Goal: Information Seeking & Learning: Learn about a topic

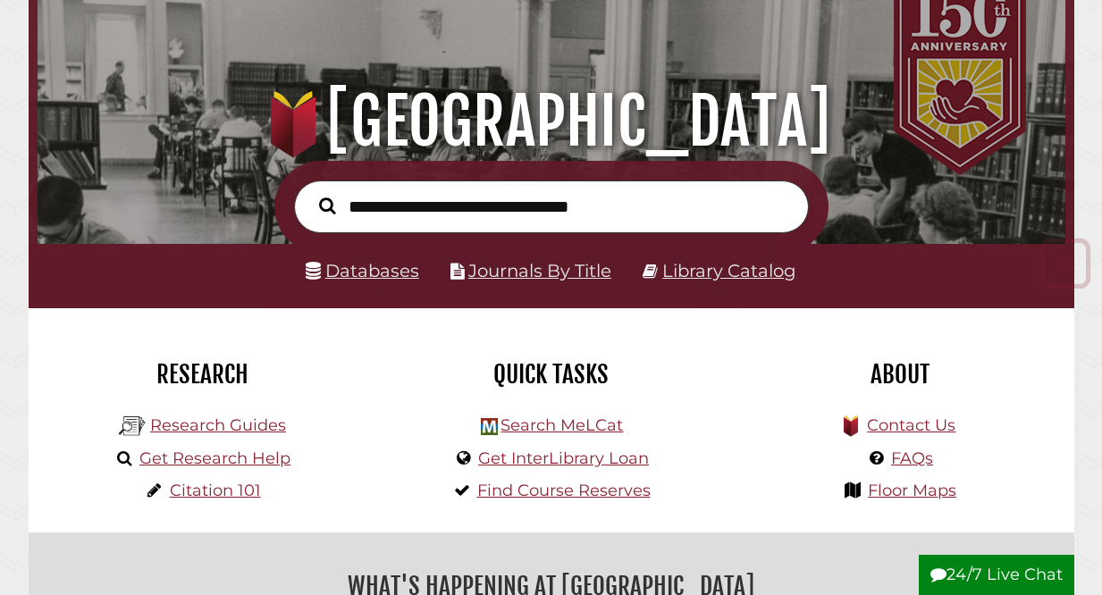
scroll to position [122, 0]
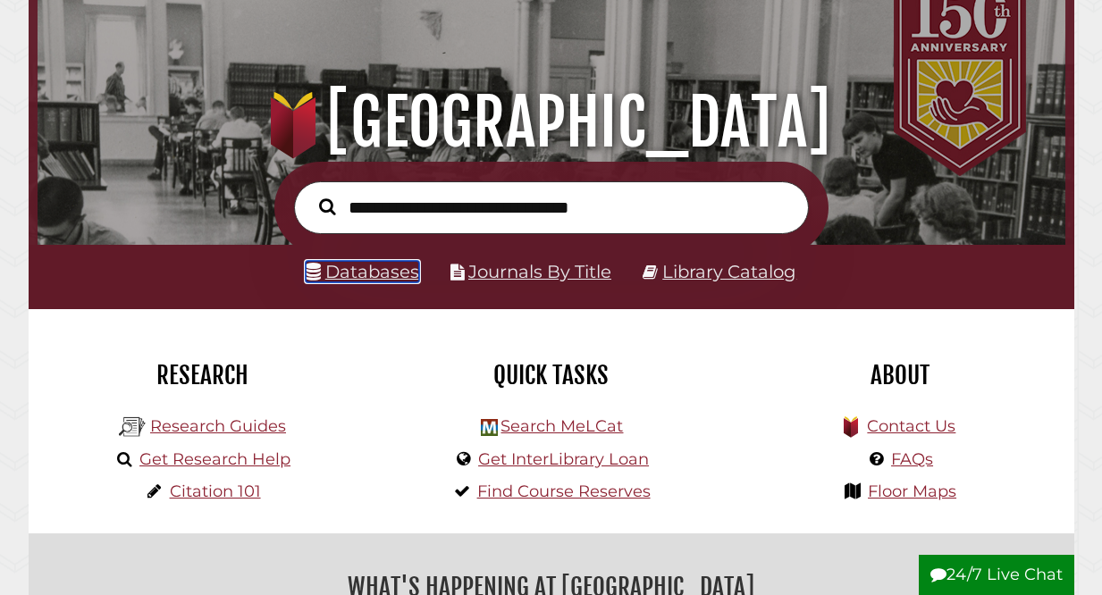
click at [390, 281] on link "Databases" at bounding box center [362, 271] width 113 height 21
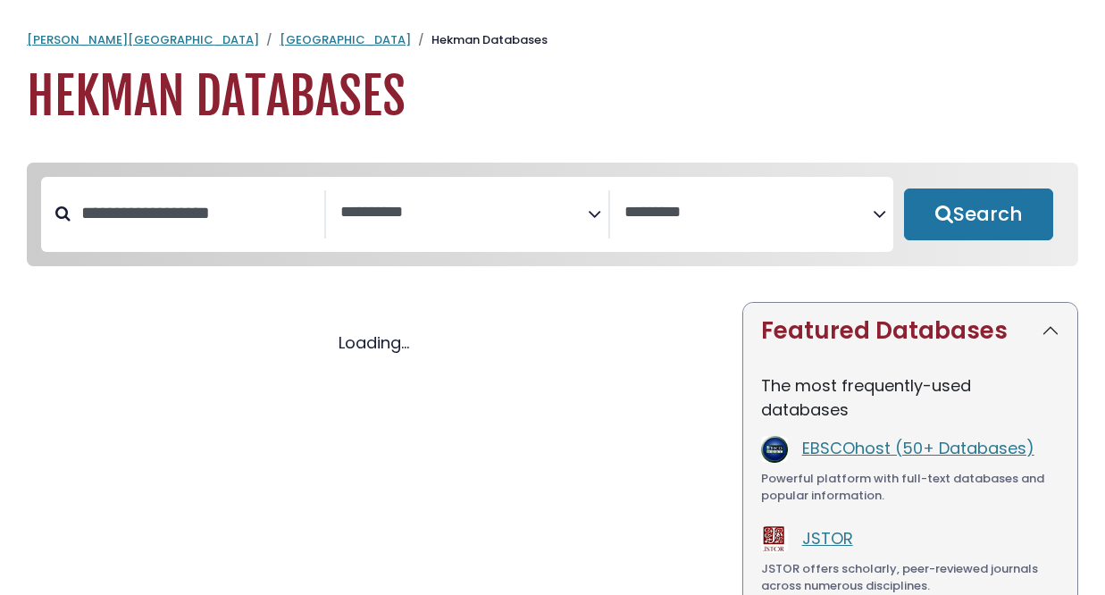
select select "Database Subject Filter"
select select "Database Vendors Filter"
select select "Database Subject Filter"
select select "Database Vendors Filter"
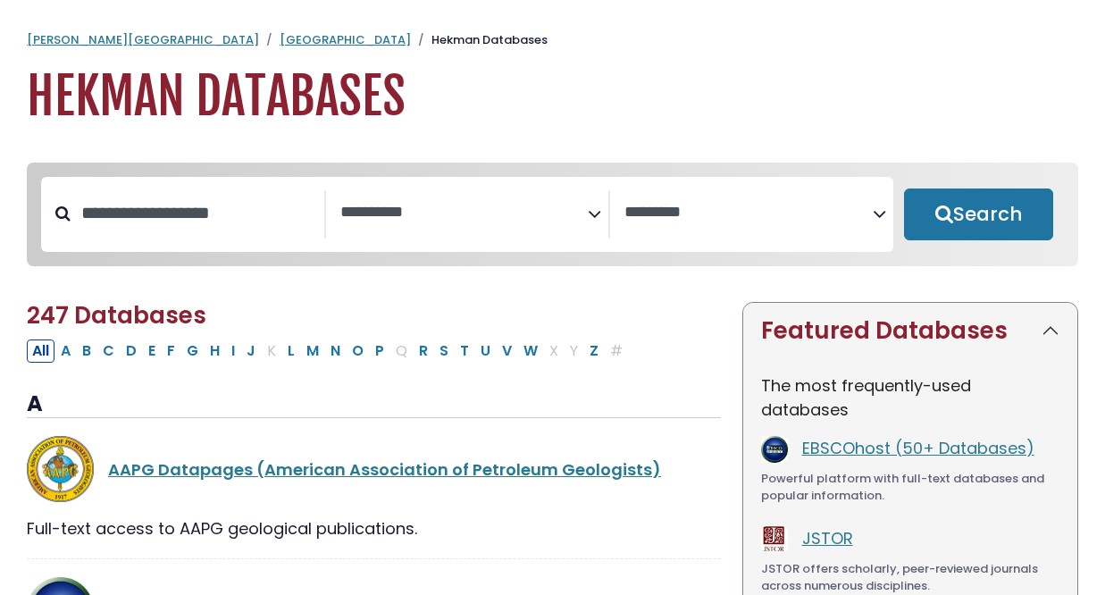
click at [433, 217] on textarea "Search" at bounding box center [464, 213] width 248 height 19
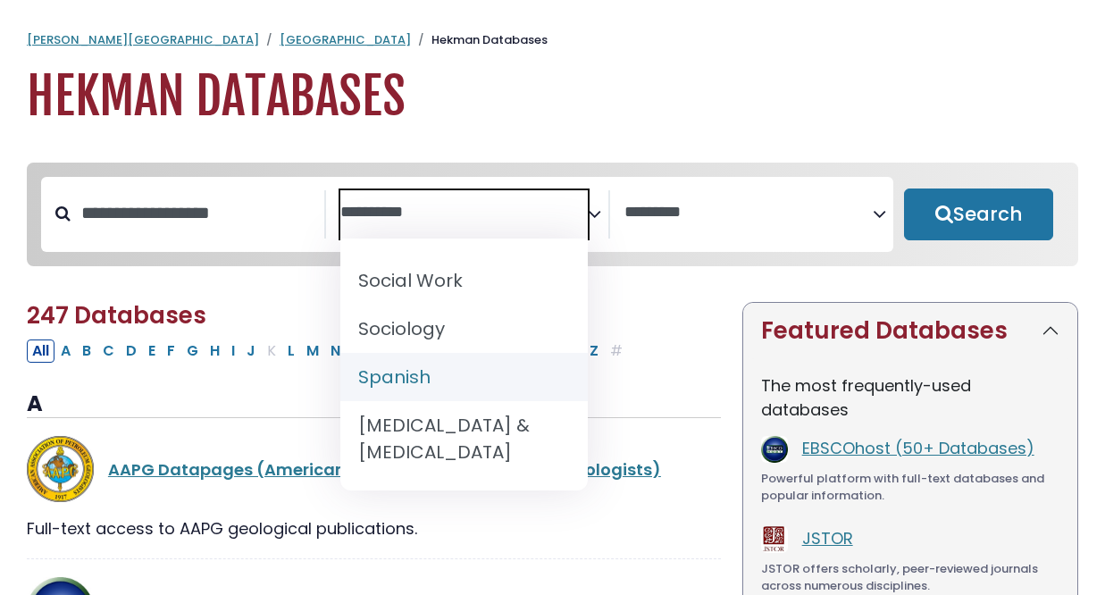
scroll to position [1937, 0]
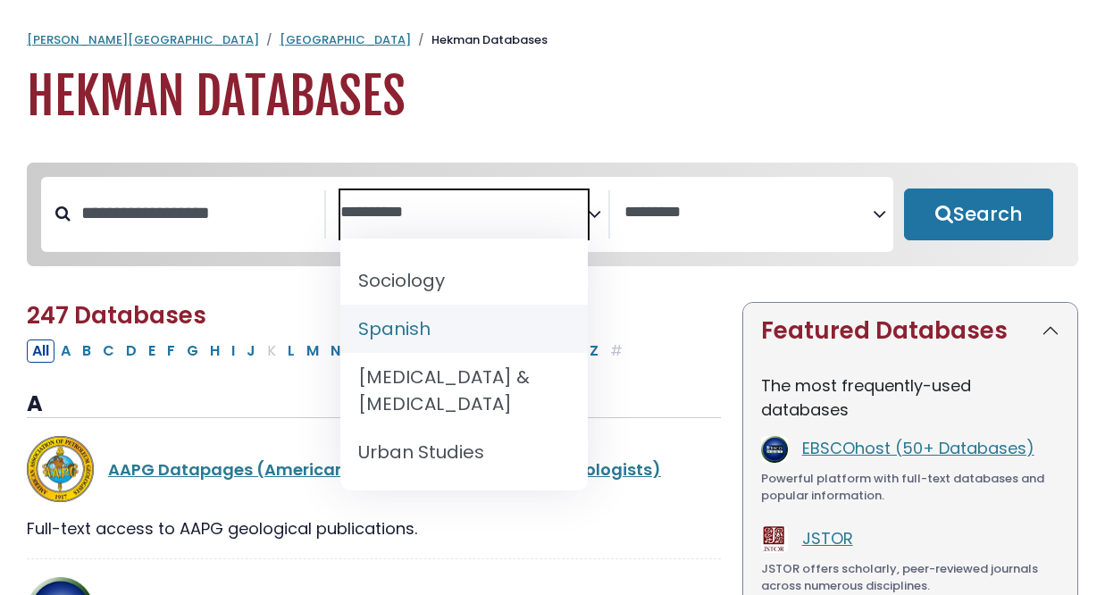
select select "*****"
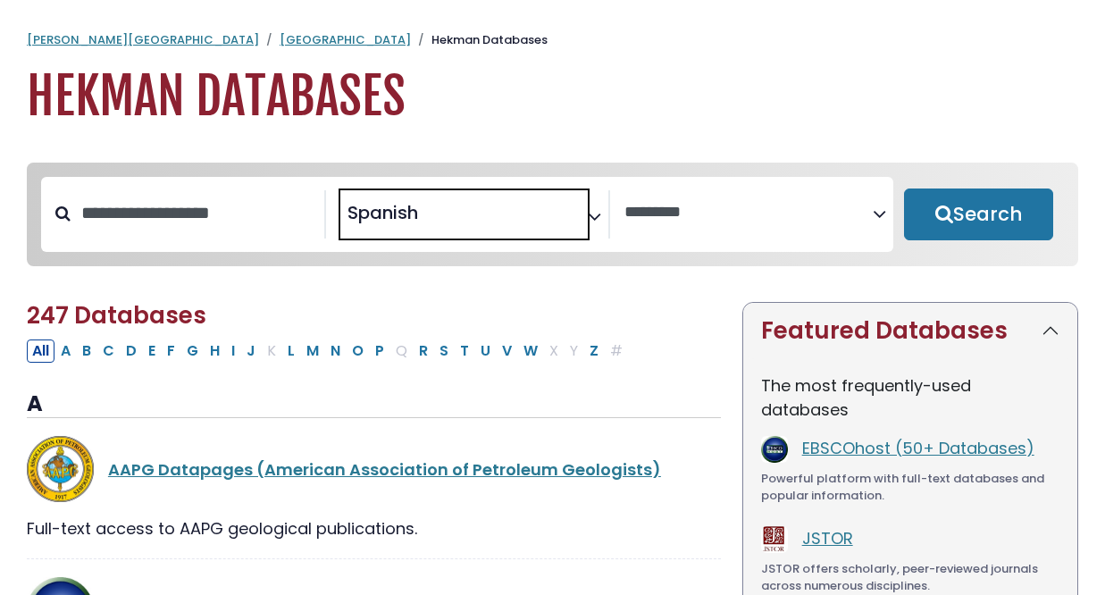
scroll to position [871, 0]
click at [600, 321] on h2 "247 Databases" at bounding box center [374, 316] width 694 height 28
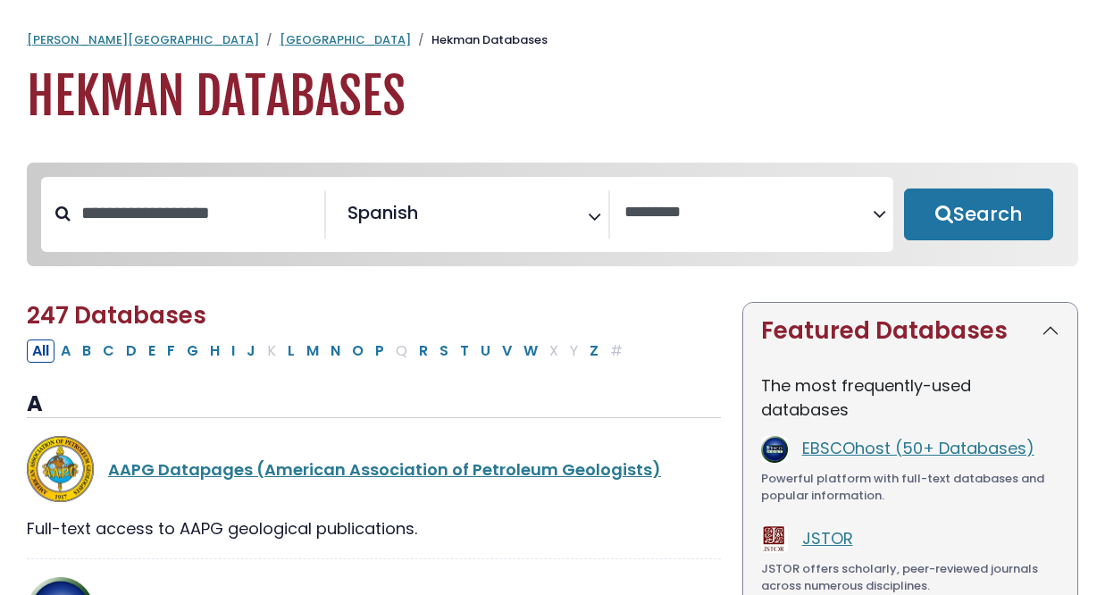
click at [438, 202] on span "× Spanish" at bounding box center [464, 214] width 248 height 48
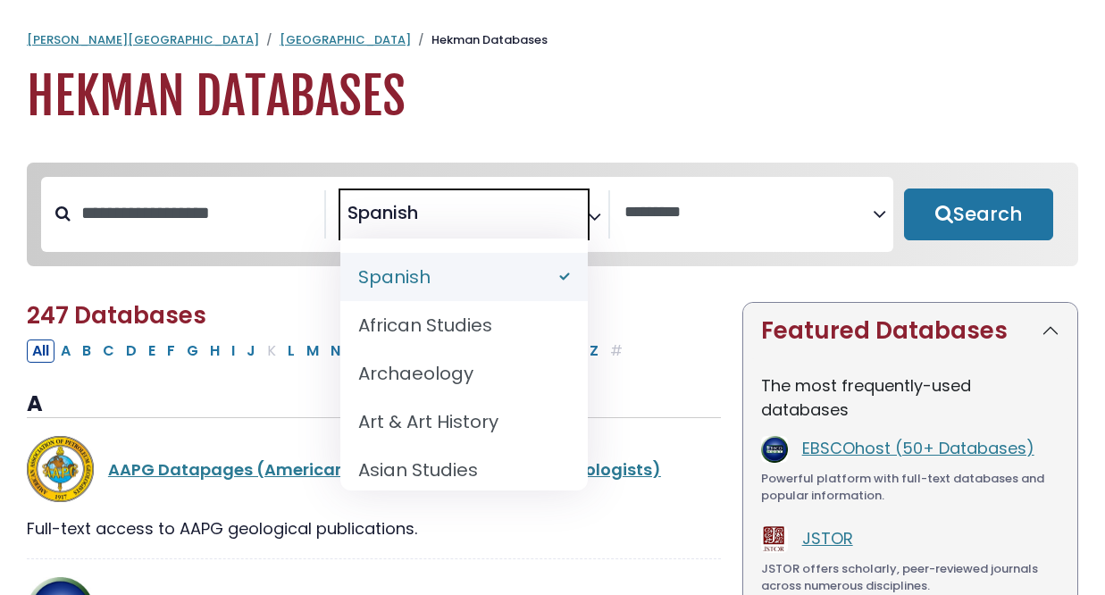
select select "Database Subject Filter"
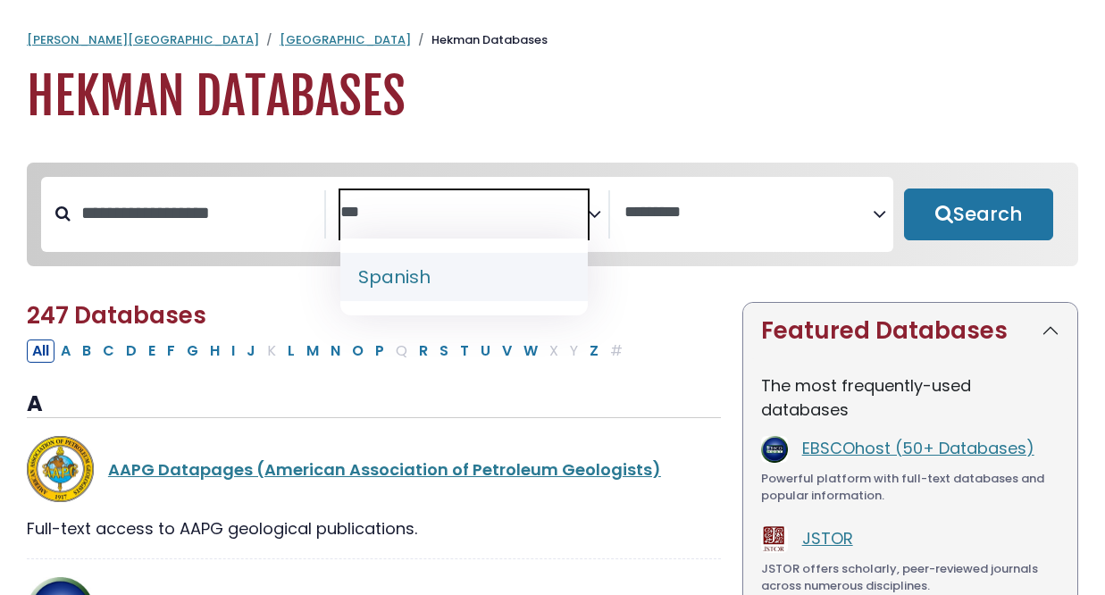
type textarea "***"
select select "*****"
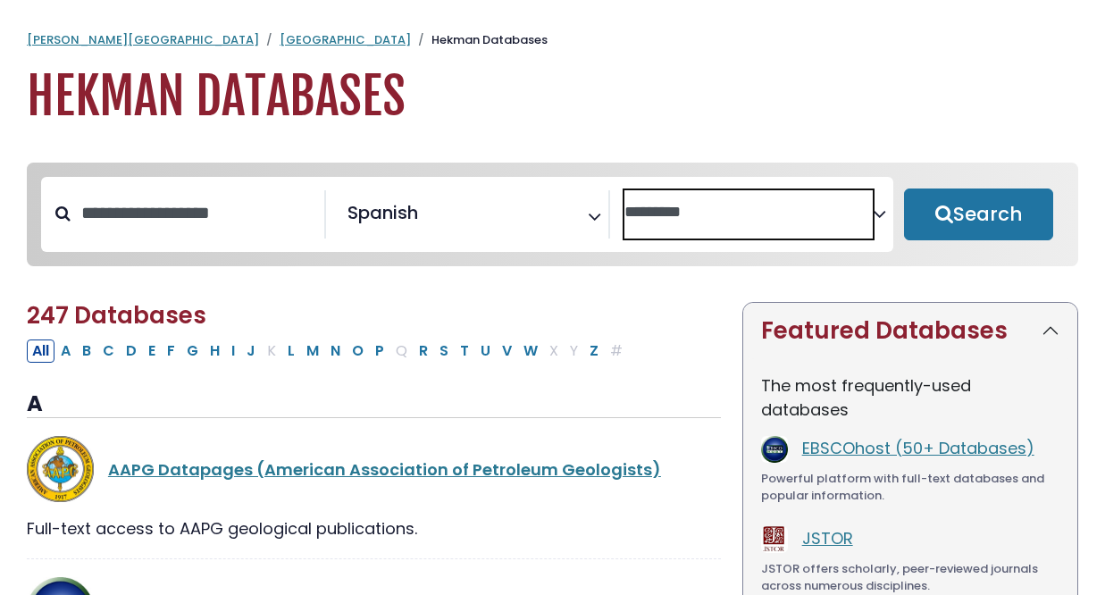
click at [667, 197] on span "Search filters" at bounding box center [749, 214] width 248 height 48
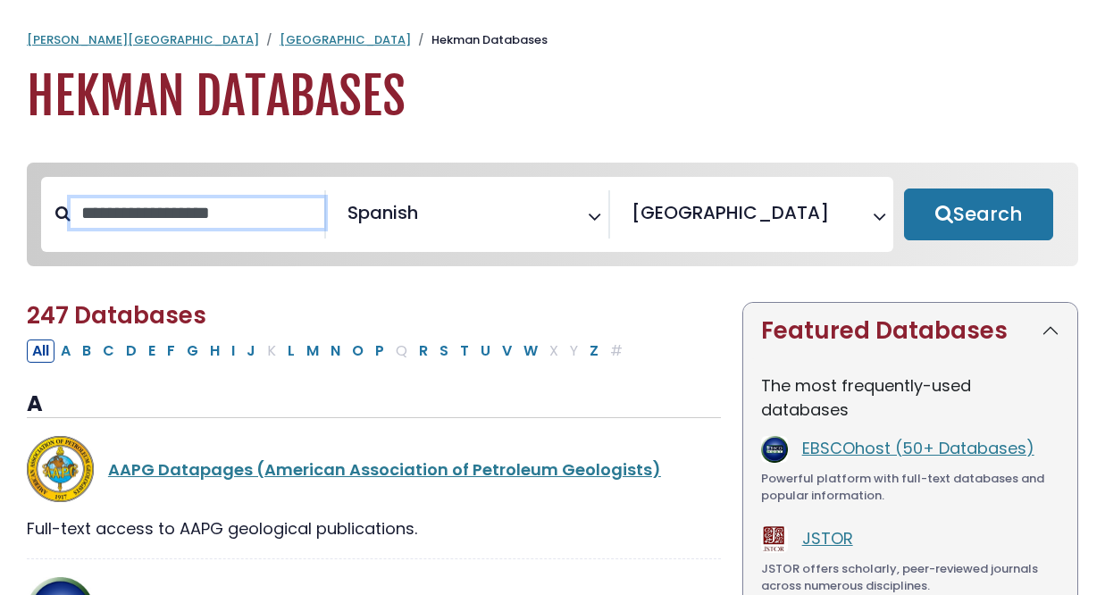
click at [104, 219] on input "Search database by title or keyword" at bounding box center [198, 212] width 254 height 29
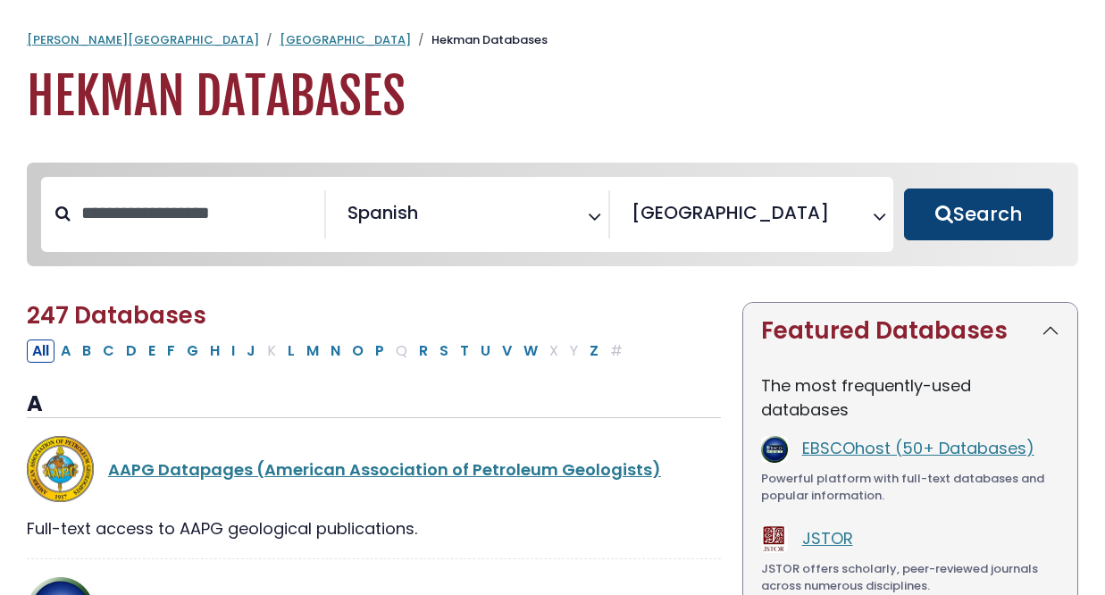
click at [975, 214] on button "Search" at bounding box center [978, 215] width 149 height 52
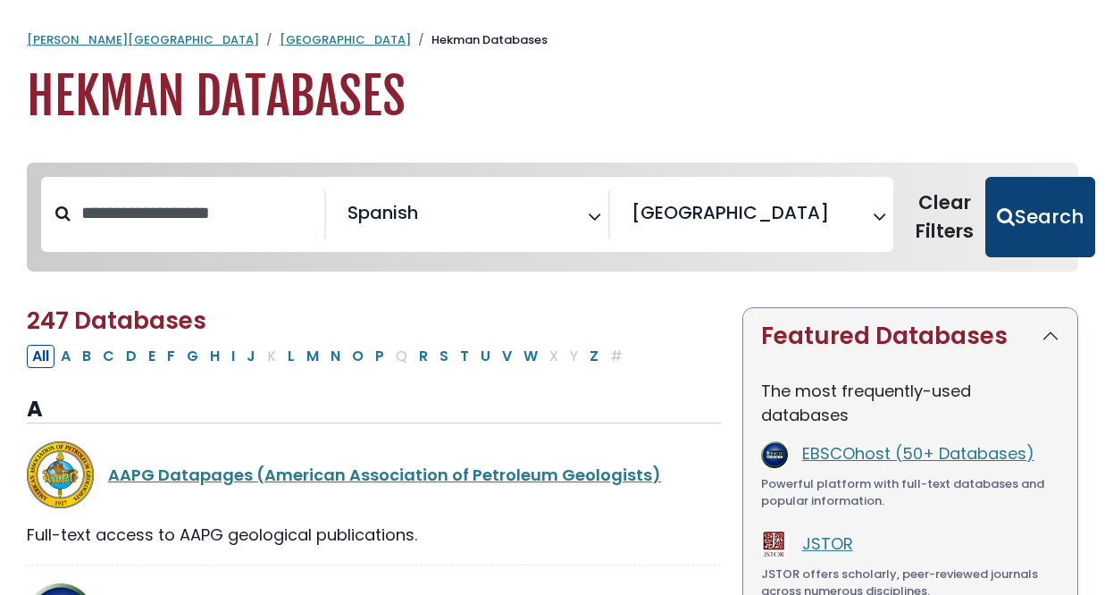
scroll to position [849, 0]
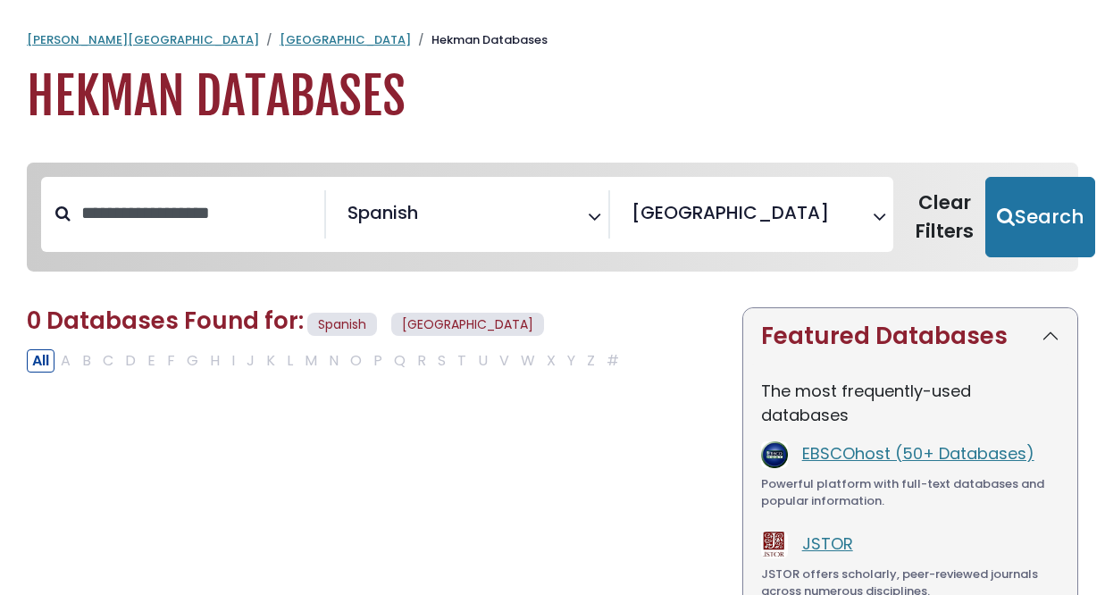
click at [737, 225] on span "Hekman Library" at bounding box center [730, 212] width 197 height 27
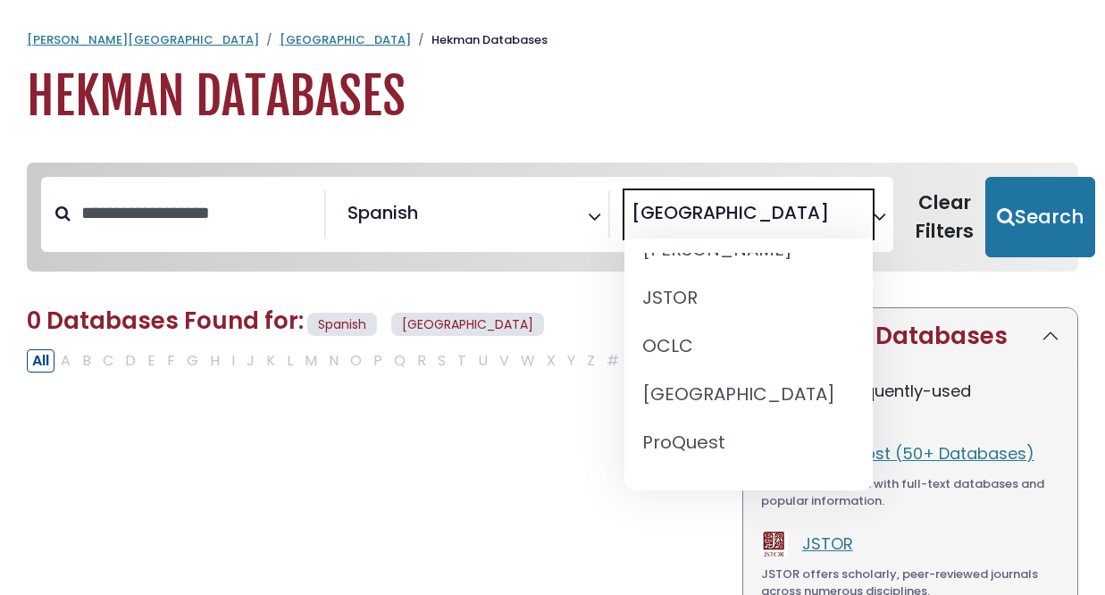
scroll to position [286, 0]
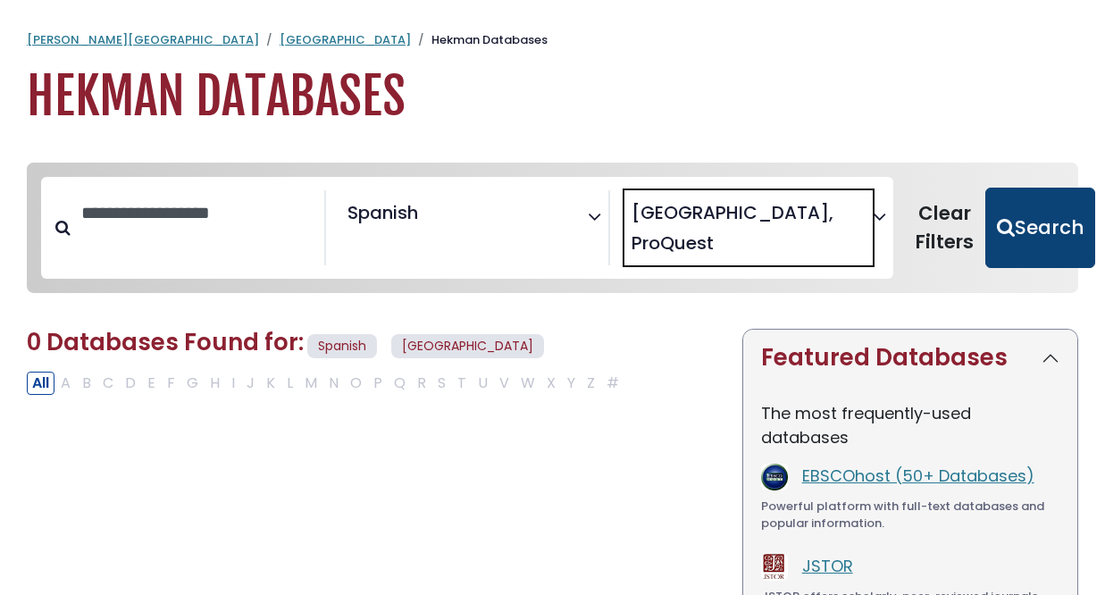
click at [1025, 231] on button "Search" at bounding box center [1041, 228] width 110 height 80
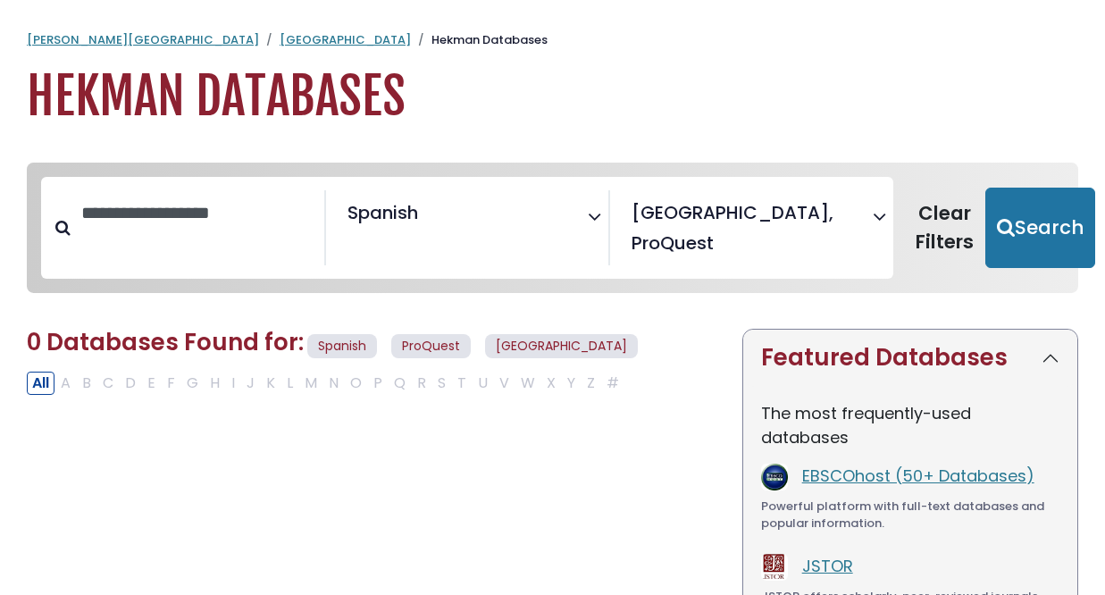
click at [726, 202] on span "Hekman Library" at bounding box center [733, 212] width 202 height 27
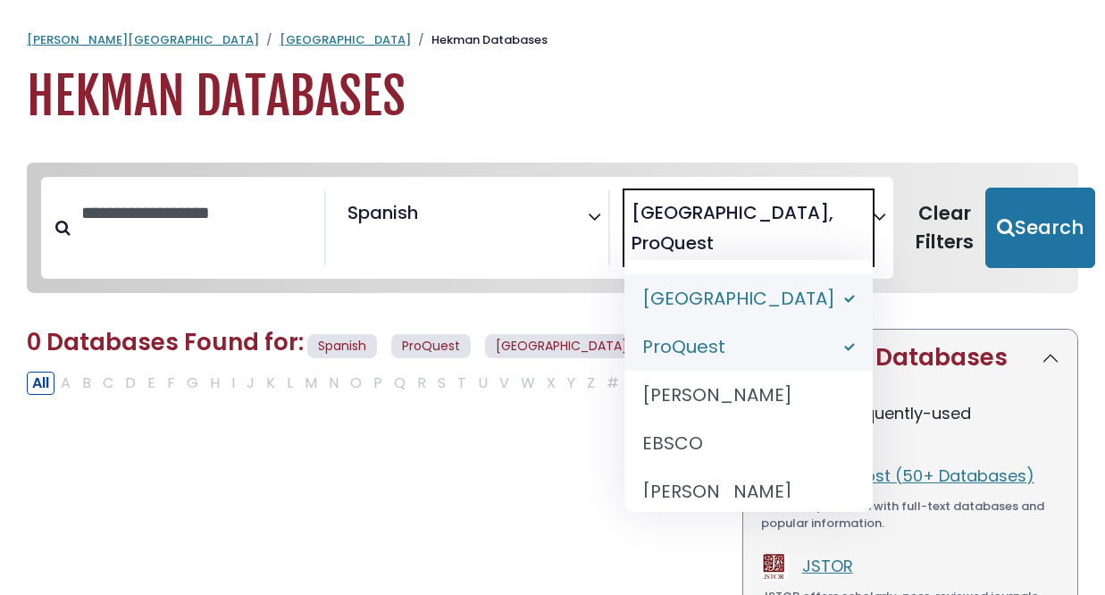
click at [711, 189] on div "**********" at bounding box center [467, 228] width 852 height 103
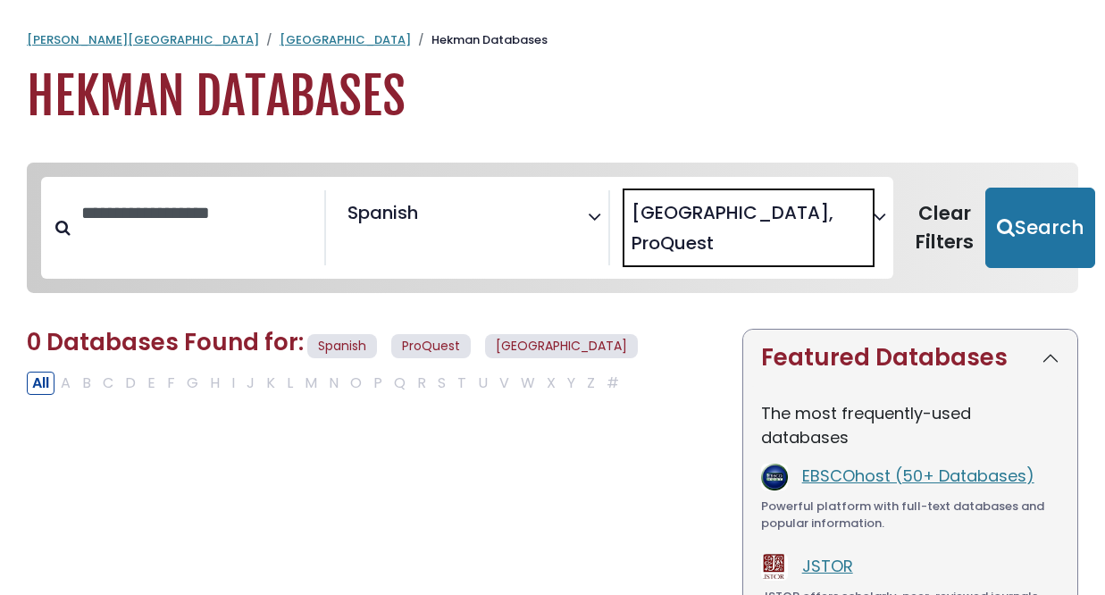
click at [769, 211] on span "Hekman Library" at bounding box center [733, 212] width 202 height 27
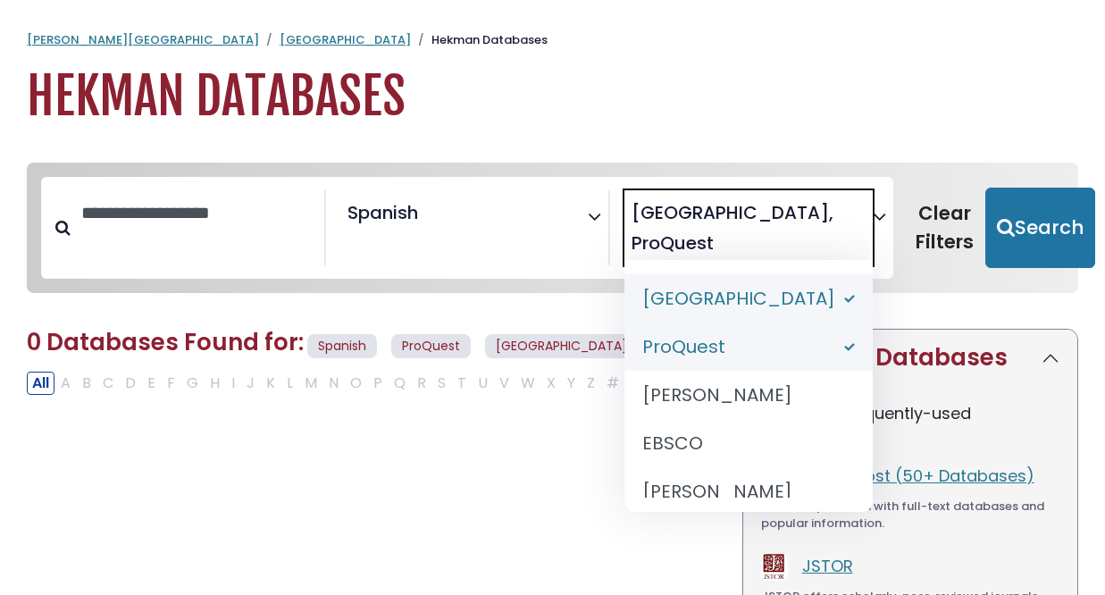
select select "******"
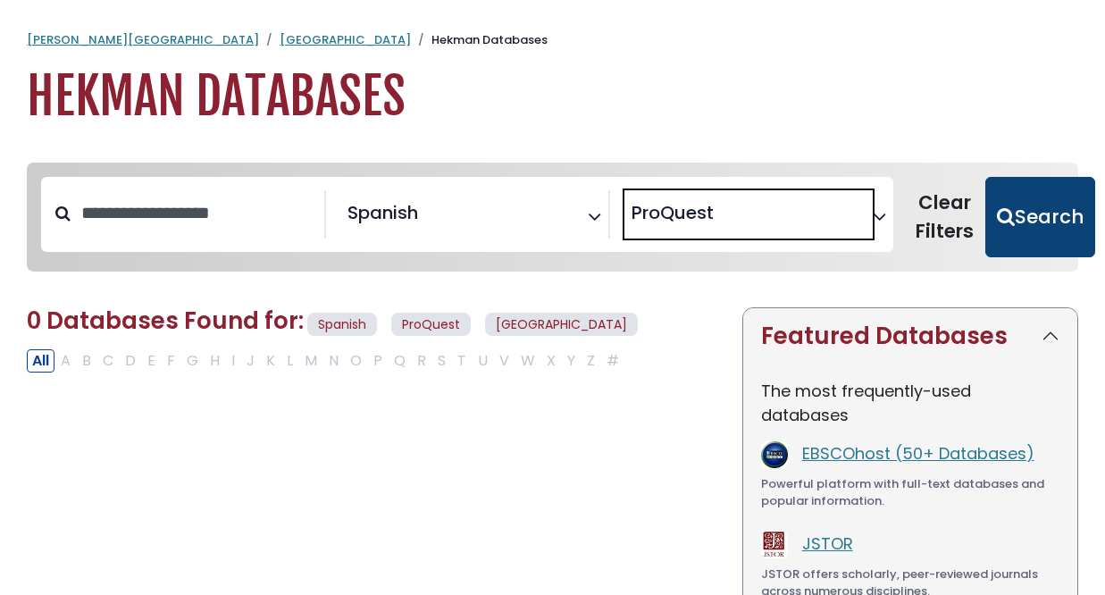
click at [993, 239] on button "Search" at bounding box center [1041, 217] width 110 height 80
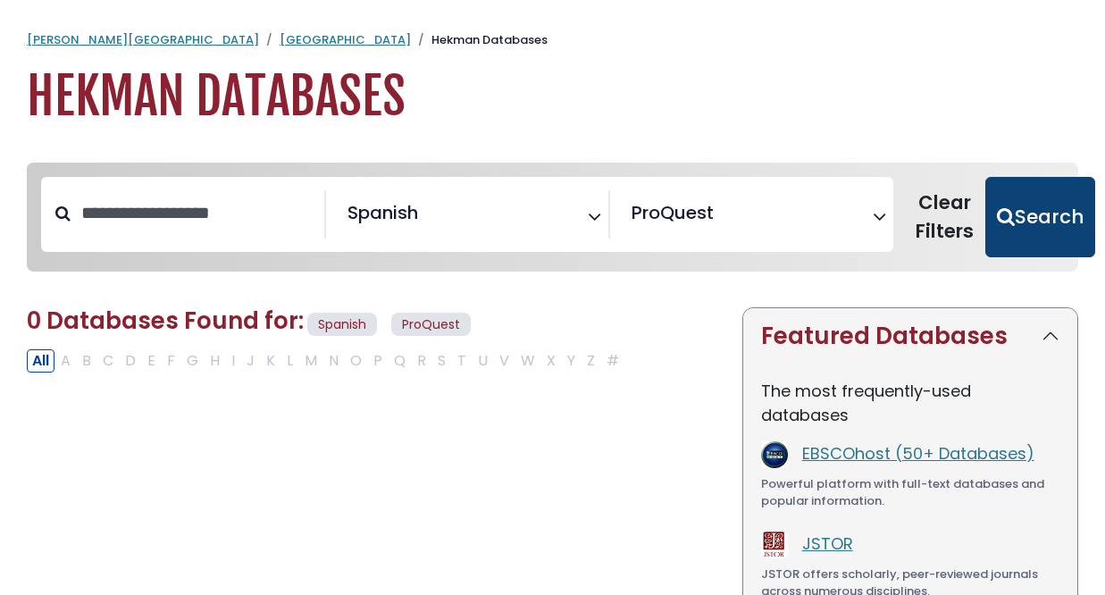
click at [996, 210] on button "Search" at bounding box center [1041, 217] width 110 height 80
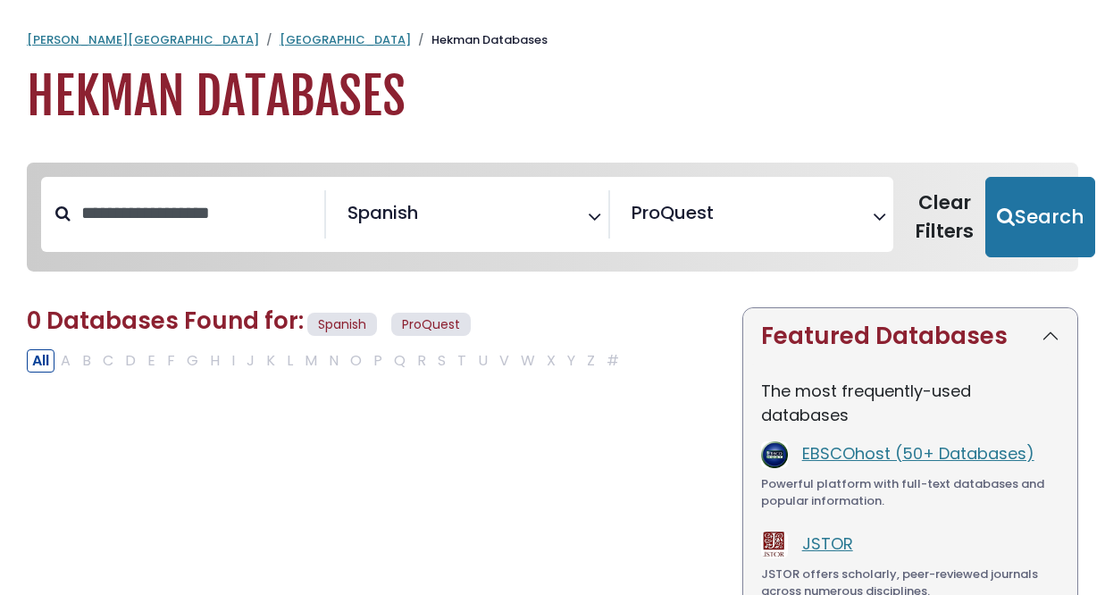
click at [696, 200] on span "ProQuest" at bounding box center [673, 212] width 82 height 27
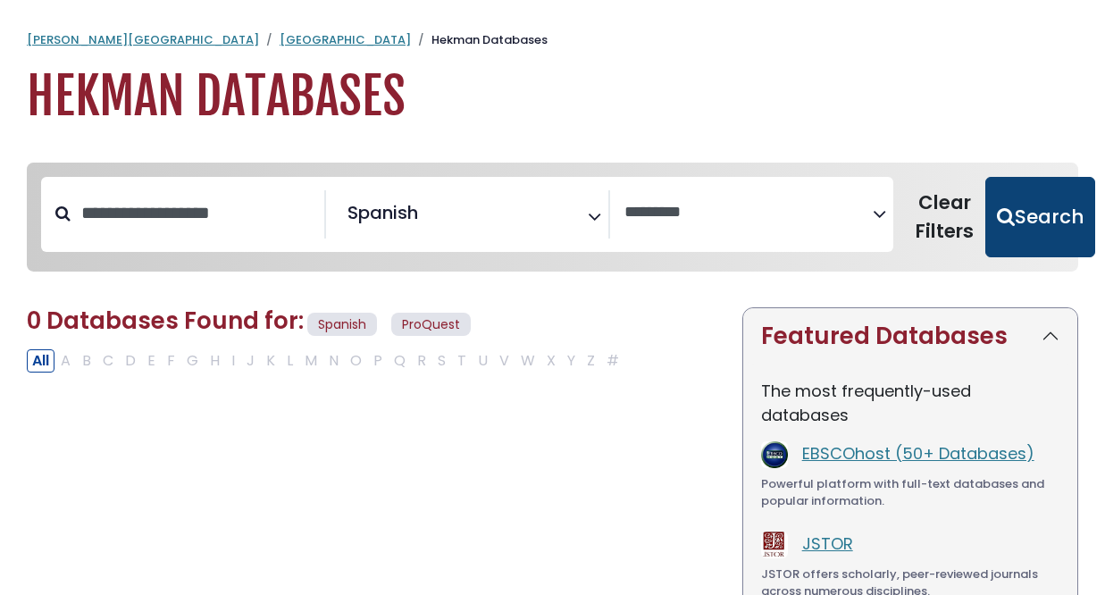
click at [1039, 184] on button "Search" at bounding box center [1041, 217] width 110 height 80
select select "Database Vendors Filter"
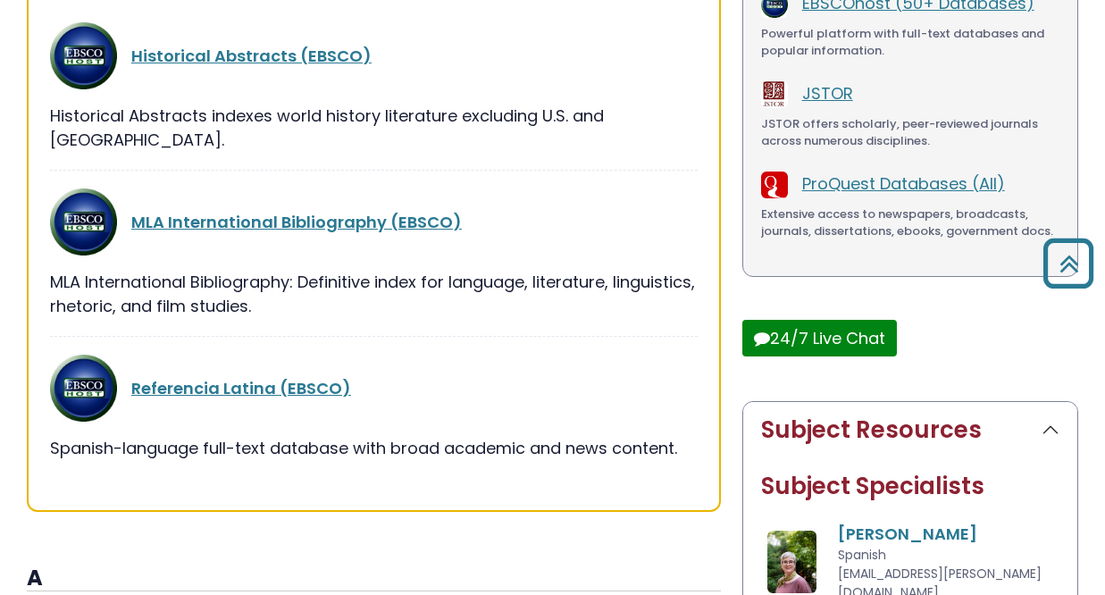
scroll to position [452, 0]
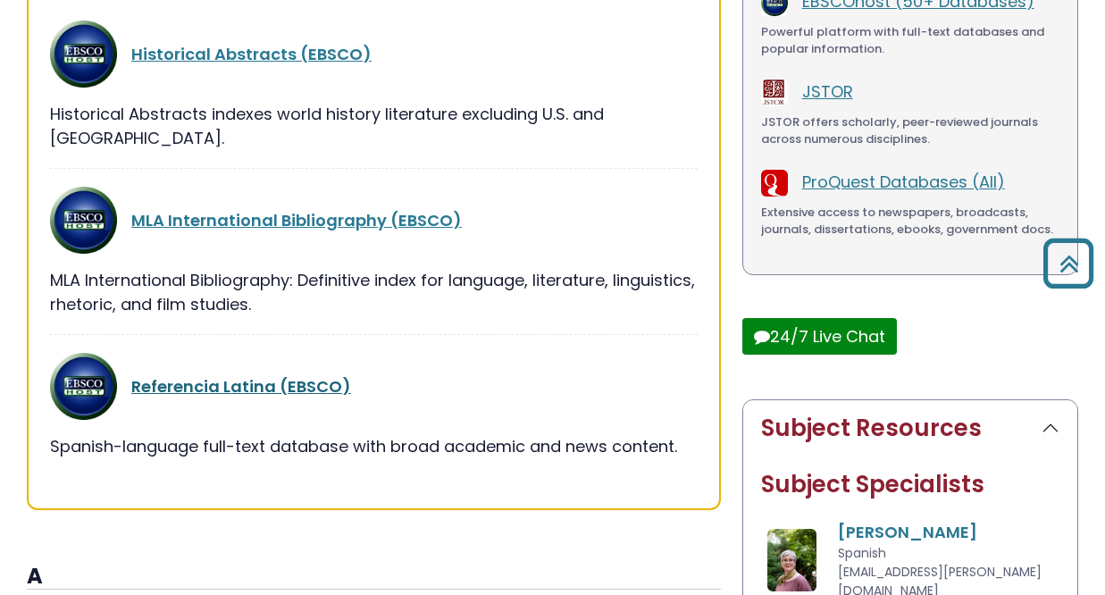
click at [306, 375] on link "Referencia Latina (EBSCO)" at bounding box center [241, 386] width 220 height 22
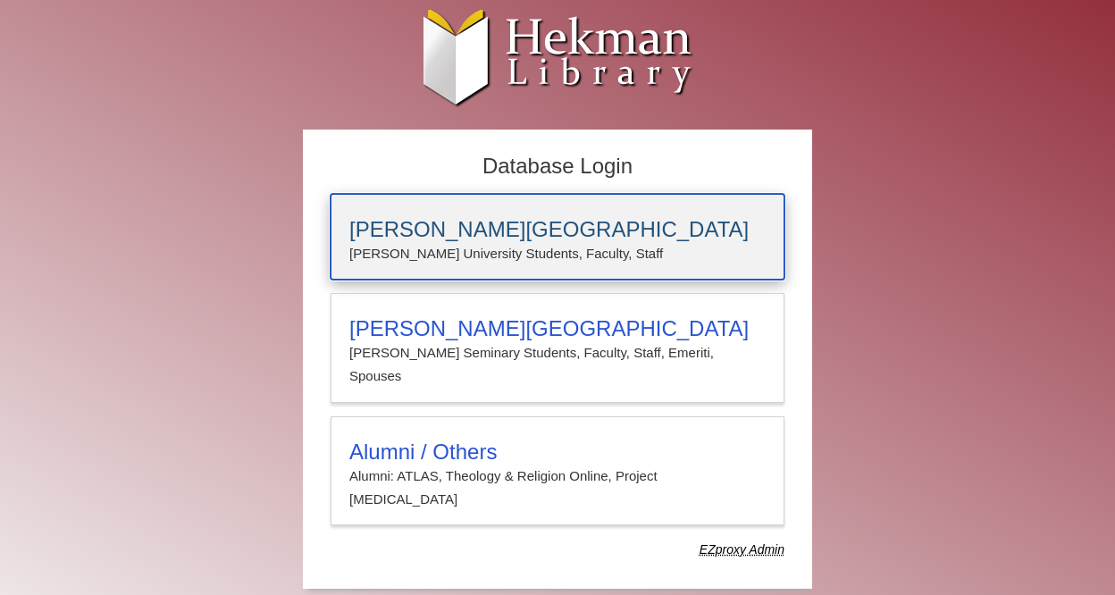
click at [499, 220] on h3 "[PERSON_NAME][GEOGRAPHIC_DATA]" at bounding box center [557, 229] width 416 height 25
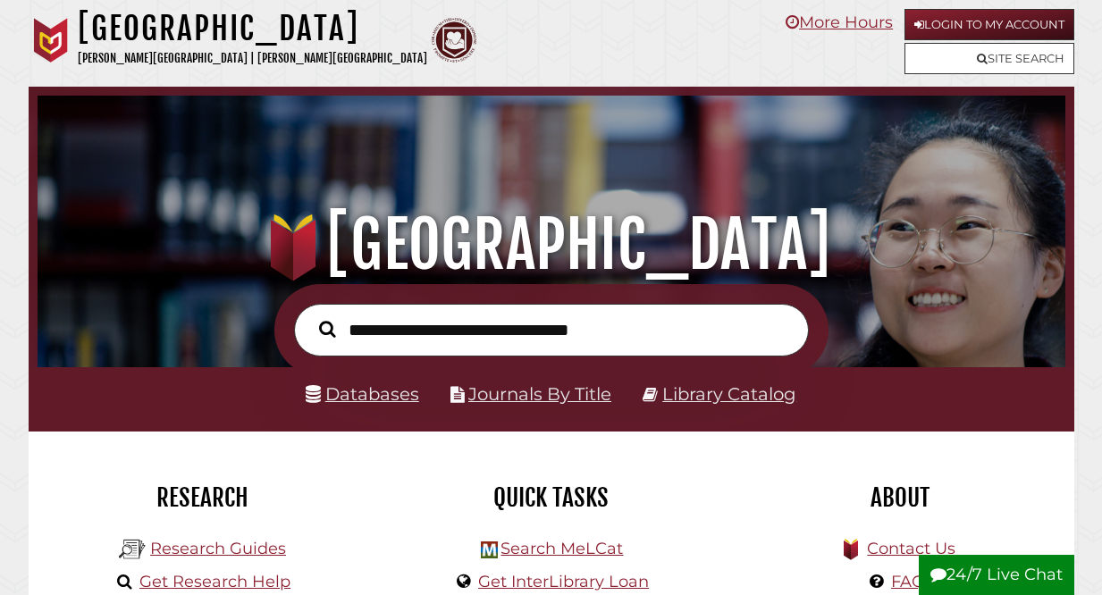
scroll to position [340, 1019]
click at [383, 407] on li "Databases" at bounding box center [362, 394] width 113 height 31
click at [383, 405] on link "Databases" at bounding box center [362, 393] width 113 height 21
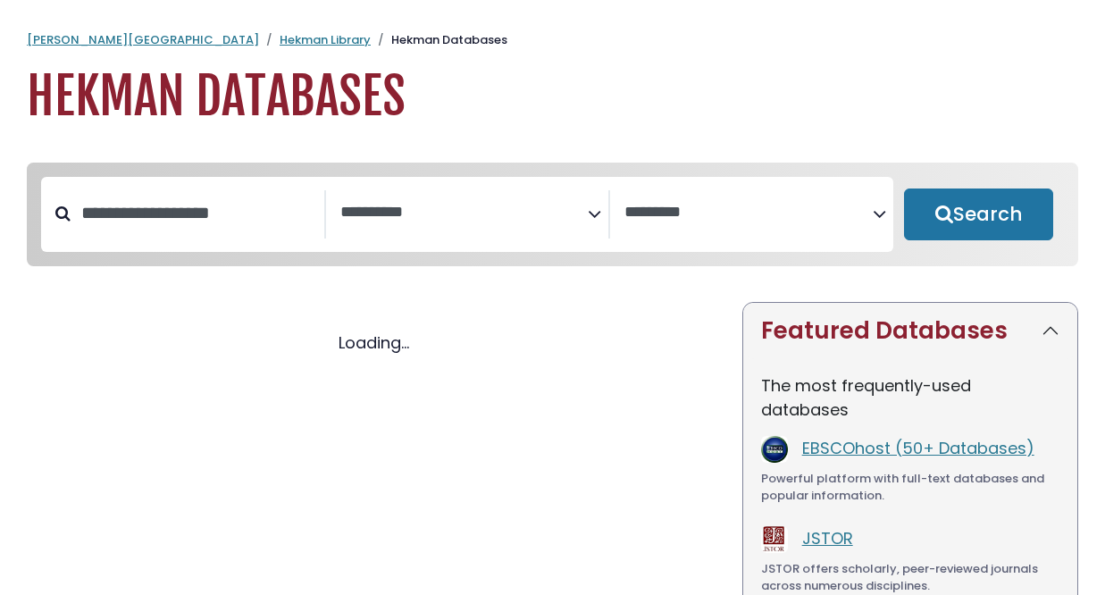
select select "Database Subject Filter"
select select "Database Vendors Filter"
select select "Database Subject Filter"
select select "Database Vendors Filter"
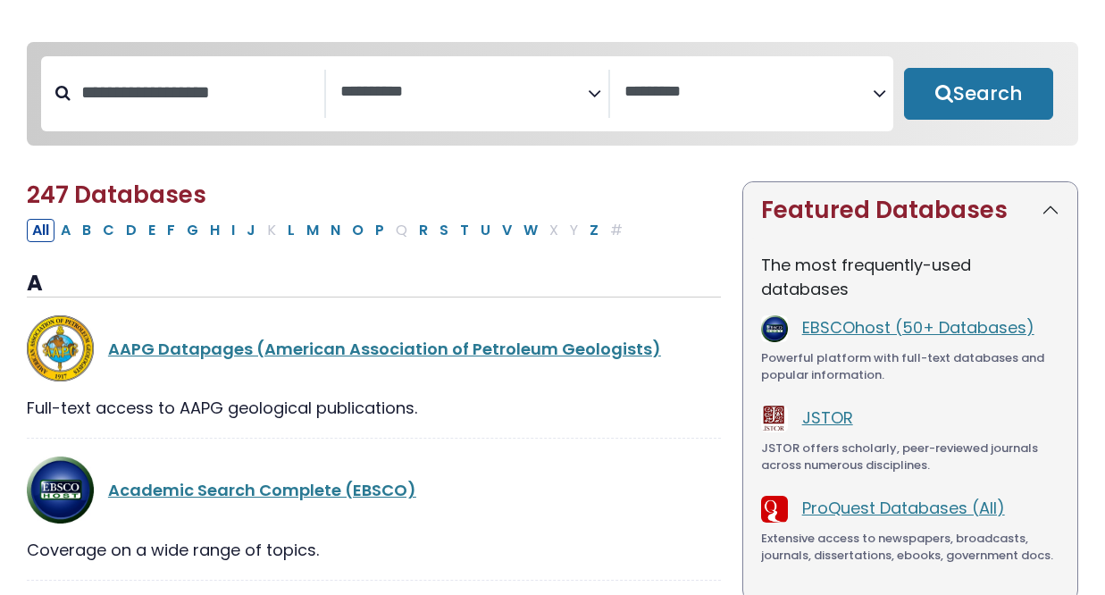
scroll to position [112, 0]
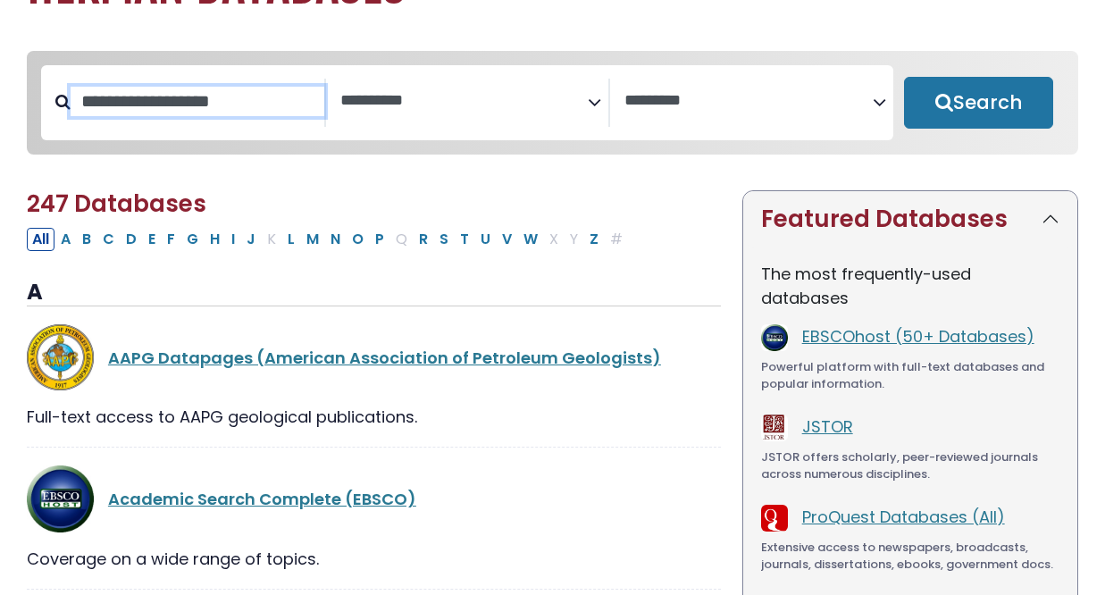
click at [130, 107] on input "Search database by title or keyword" at bounding box center [198, 101] width 254 height 29
type input "********"
click at [646, 104] on textarea "Search" at bounding box center [749, 101] width 248 height 19
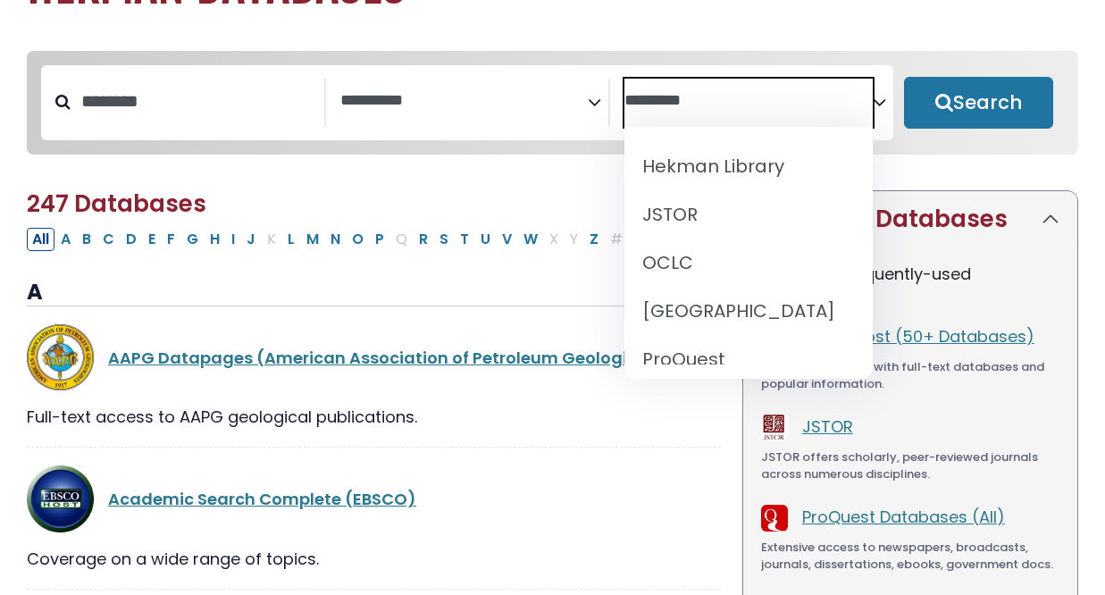
scroll to position [160, 0]
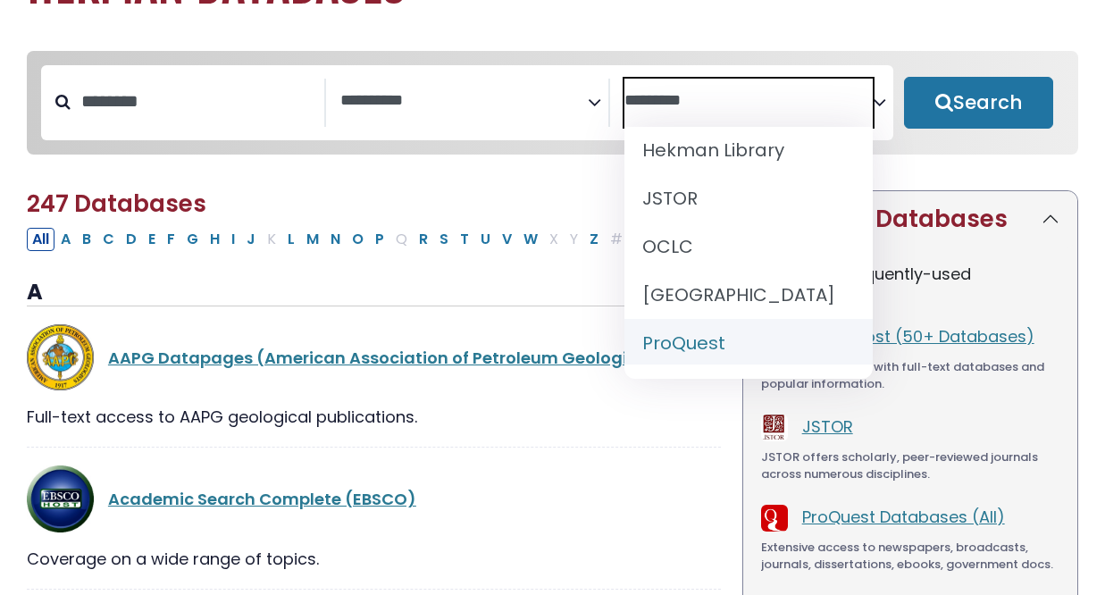
click at [660, 429] on div "Full-text access to AAPG geological publications." at bounding box center [374, 417] width 694 height 24
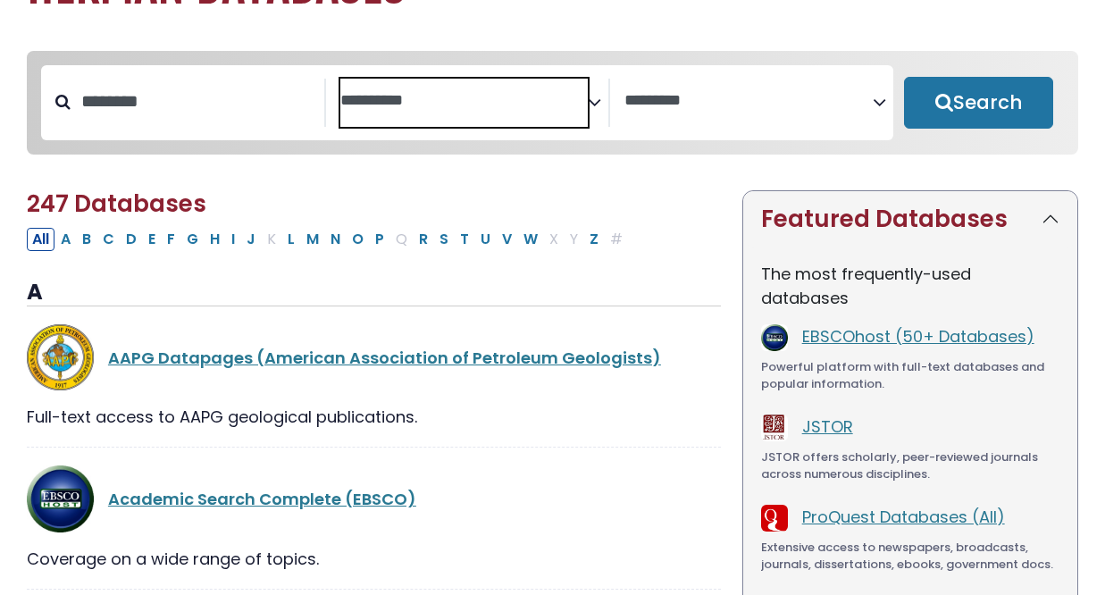
click at [471, 109] on textarea "Search" at bounding box center [464, 101] width 248 height 19
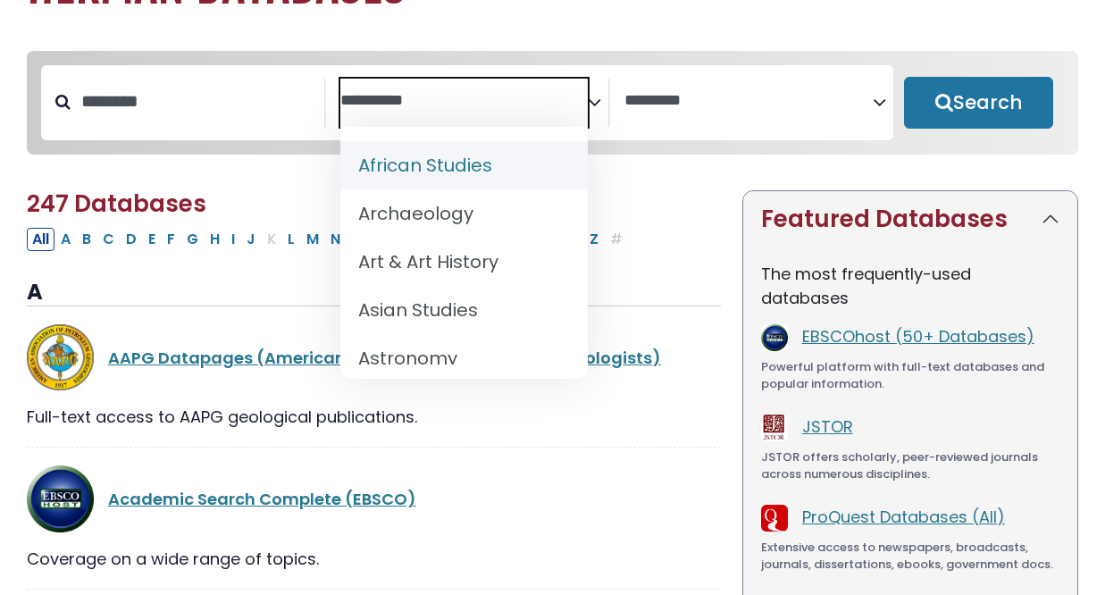
click at [550, 79] on span "Search filters" at bounding box center [464, 103] width 248 height 48
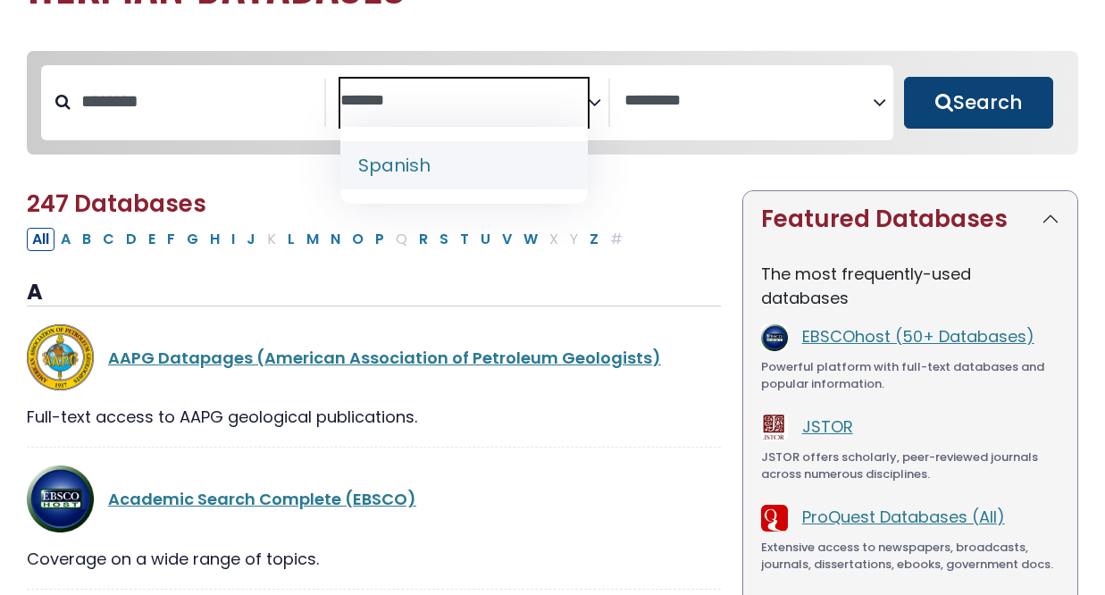
type textarea "*******"
click at [994, 110] on button "Search" at bounding box center [978, 103] width 149 height 52
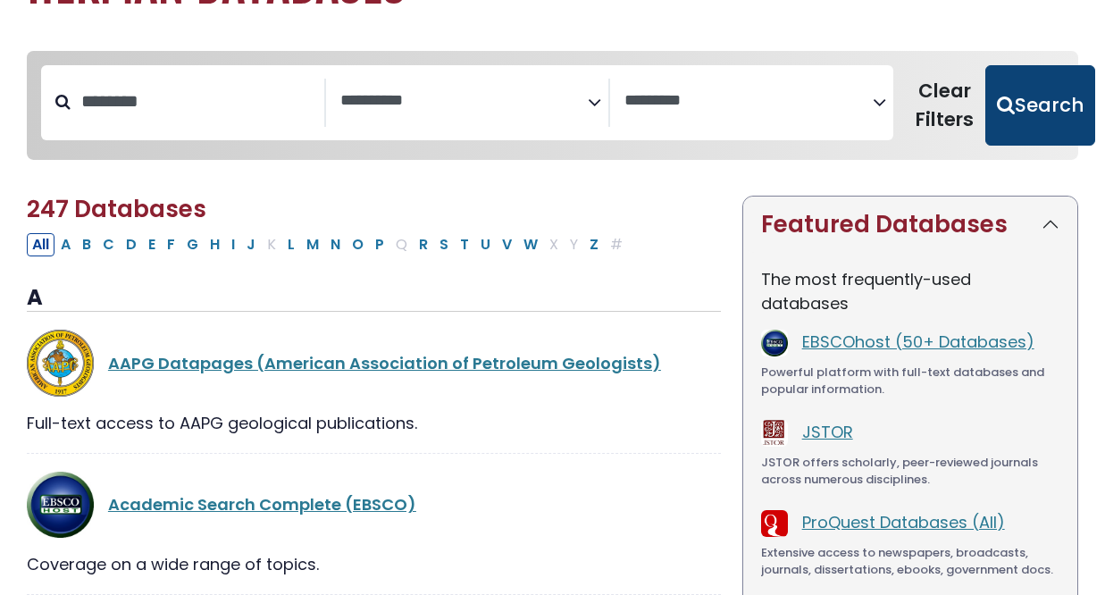
select select "Database Subject Filter"
select select "Database Vendors Filter"
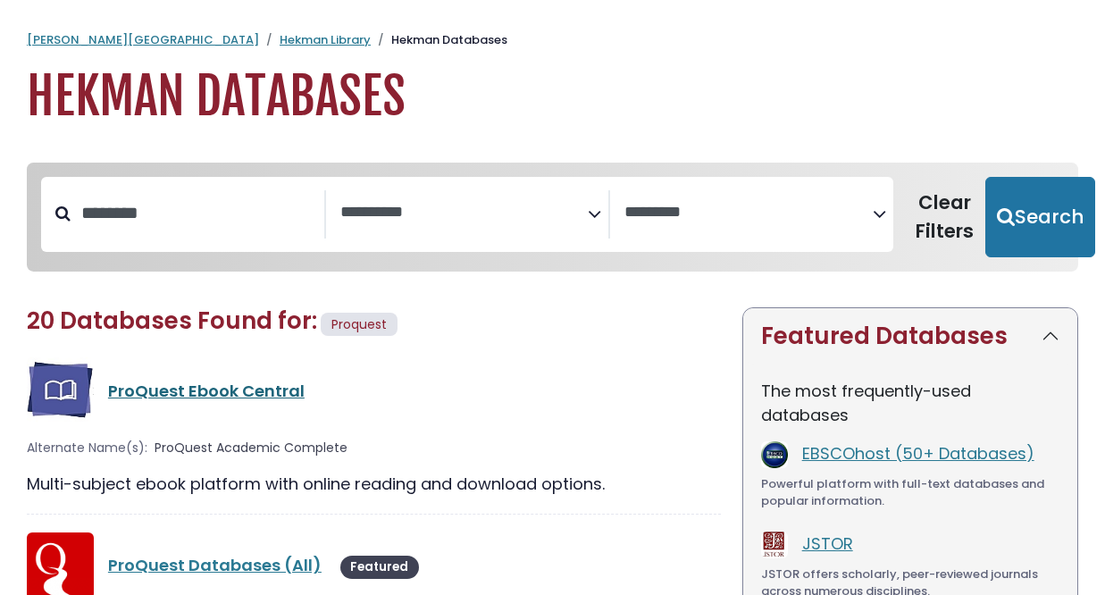
click at [180, 385] on link "ProQuest Ebook Central" at bounding box center [206, 391] width 197 height 22
click at [178, 394] on link "ProQuest Ebook Central" at bounding box center [206, 391] width 197 height 22
